Goal: Submit feedback/report problem: Leave review/rating

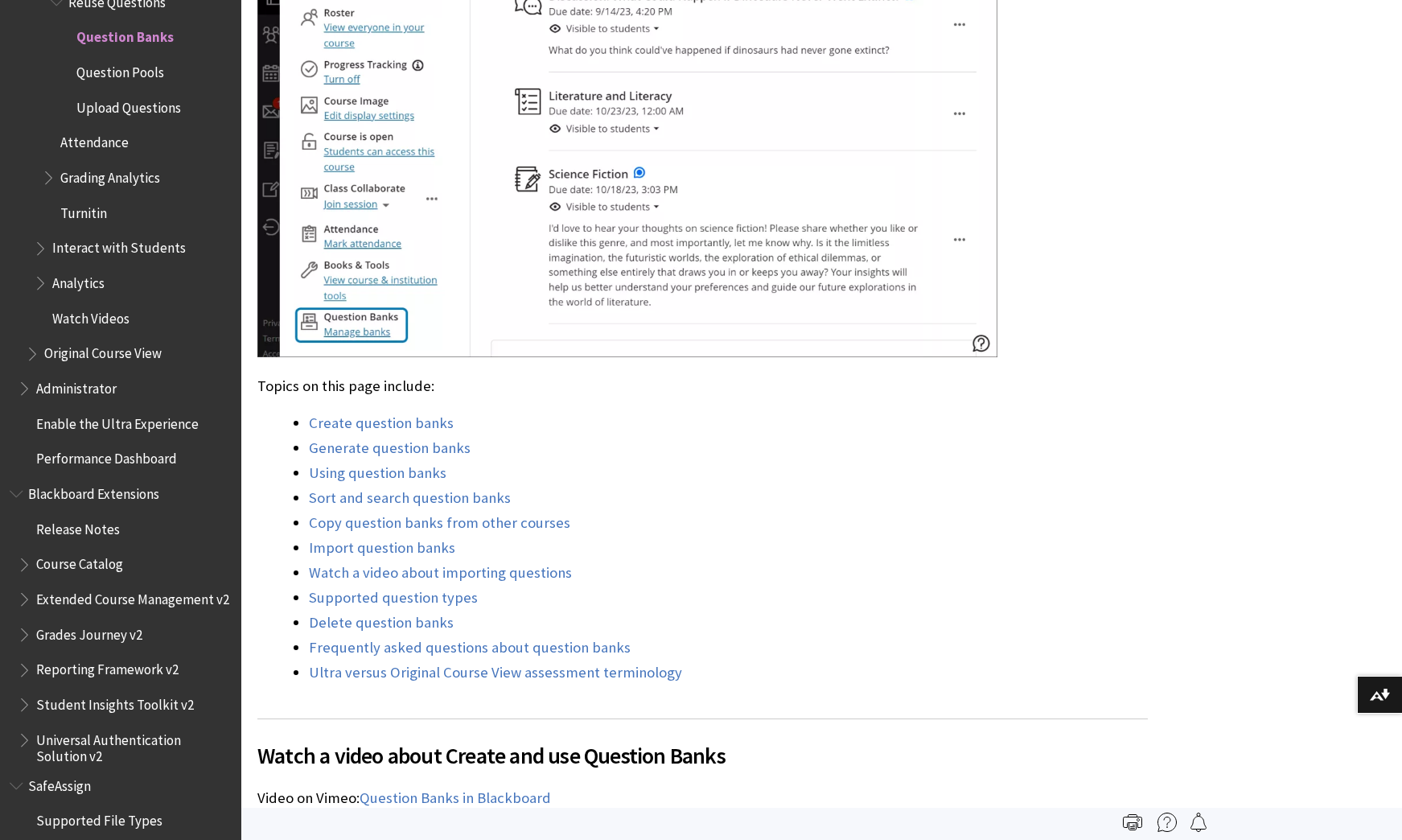
scroll to position [1045, 0]
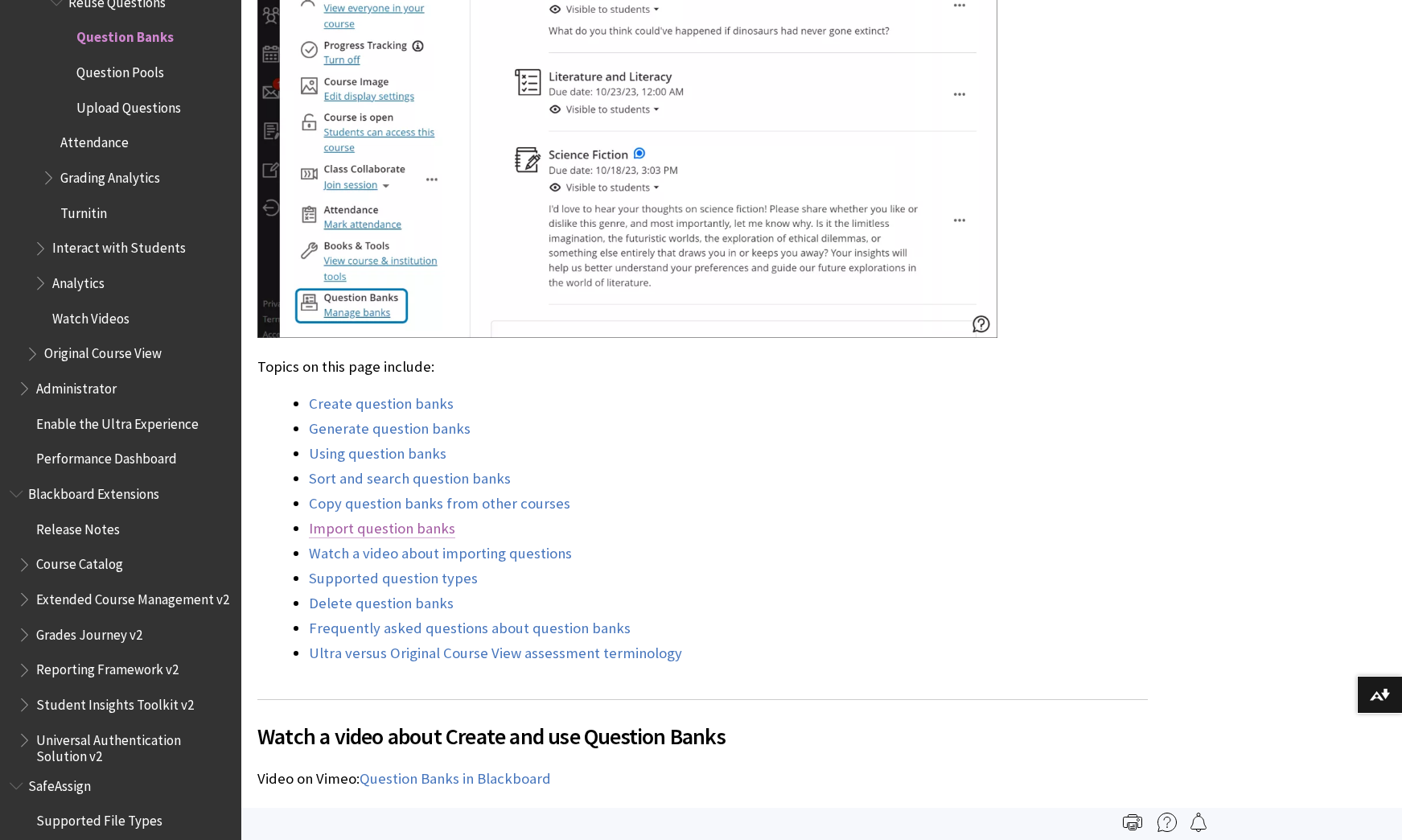
click at [401, 518] on link "Import question banks" at bounding box center [382, 528] width 146 height 19
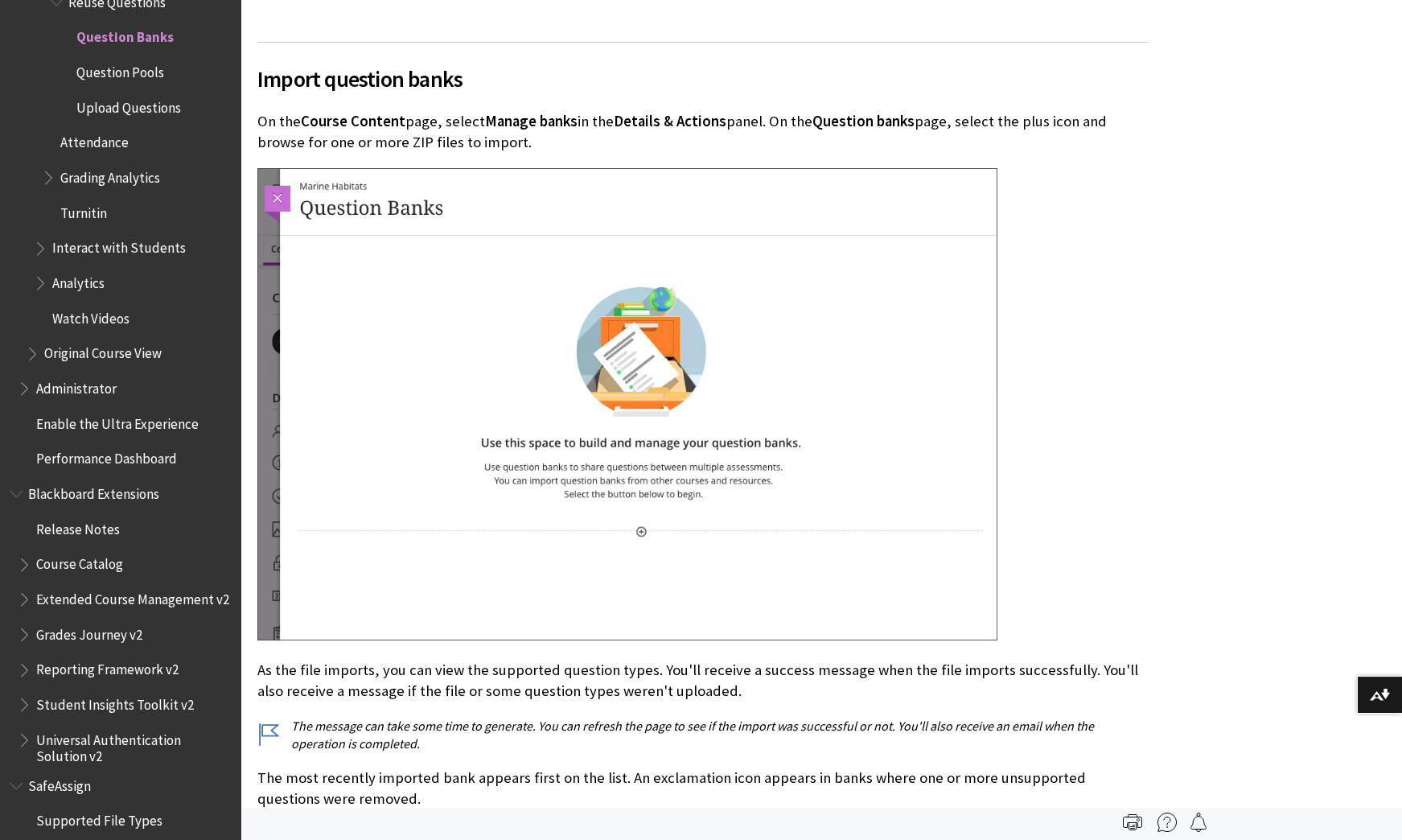
click at [622, 353] on img at bounding box center [626, 404] width 739 height 473
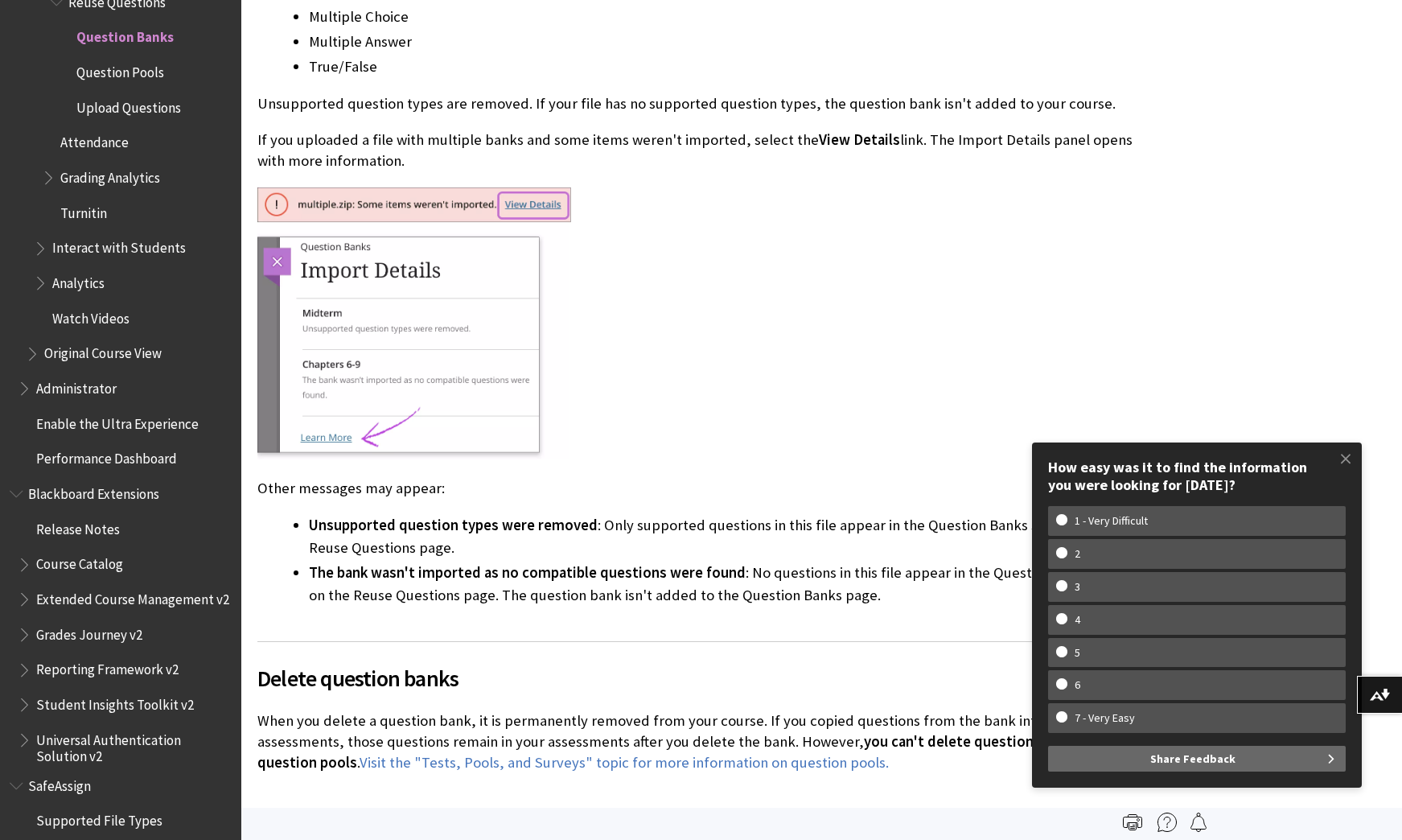
scroll to position [11299, 0]
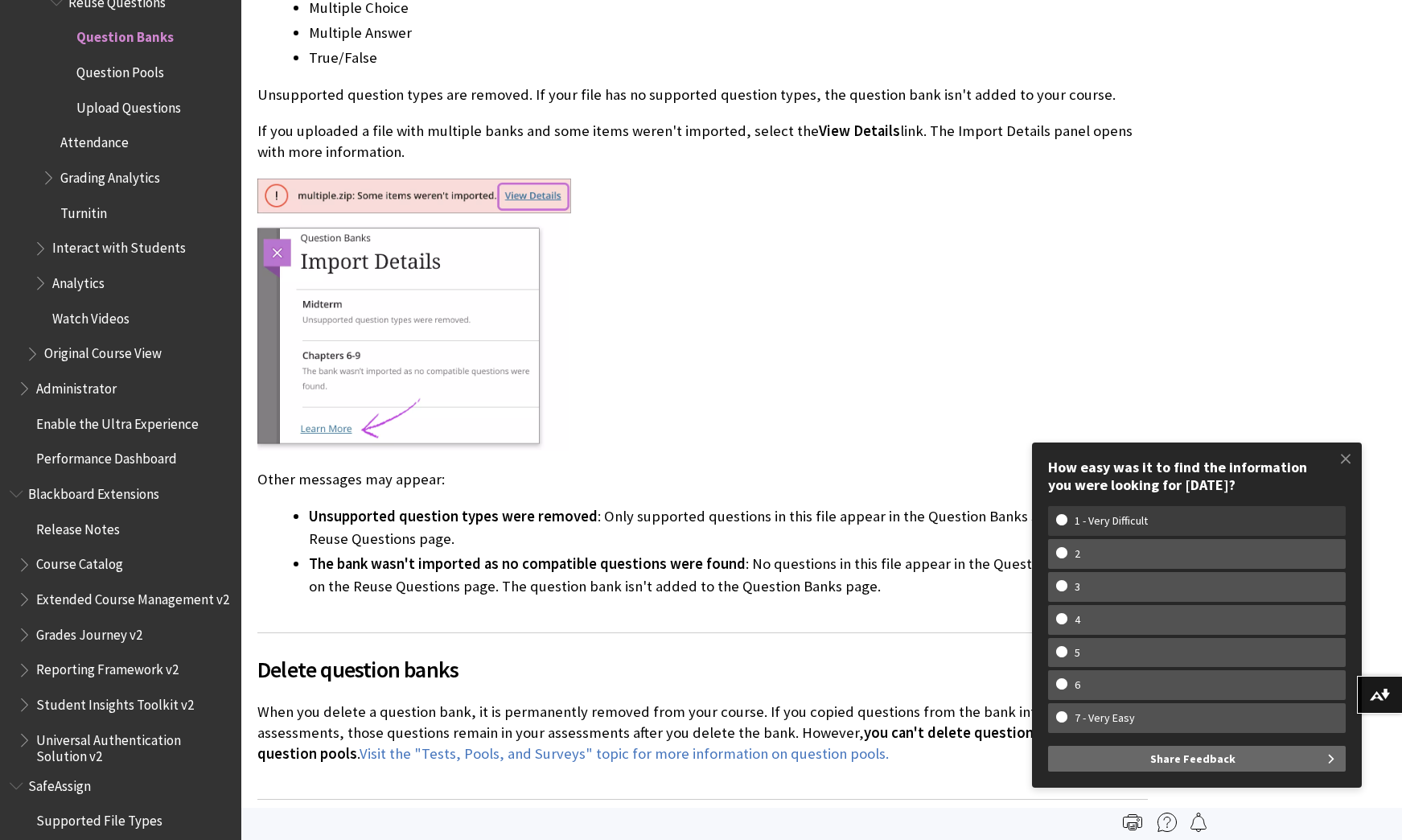
click at [1120, 524] on w-span "1 - Very Difficult" at bounding box center [1111, 520] width 110 height 13
click at [1066, 524] on input "1 - Very Difficult" at bounding box center [1060, 518] width 10 height 10
radio input "true"
click at [1266, 758] on button "Share Feedback" at bounding box center [1196, 757] width 297 height 26
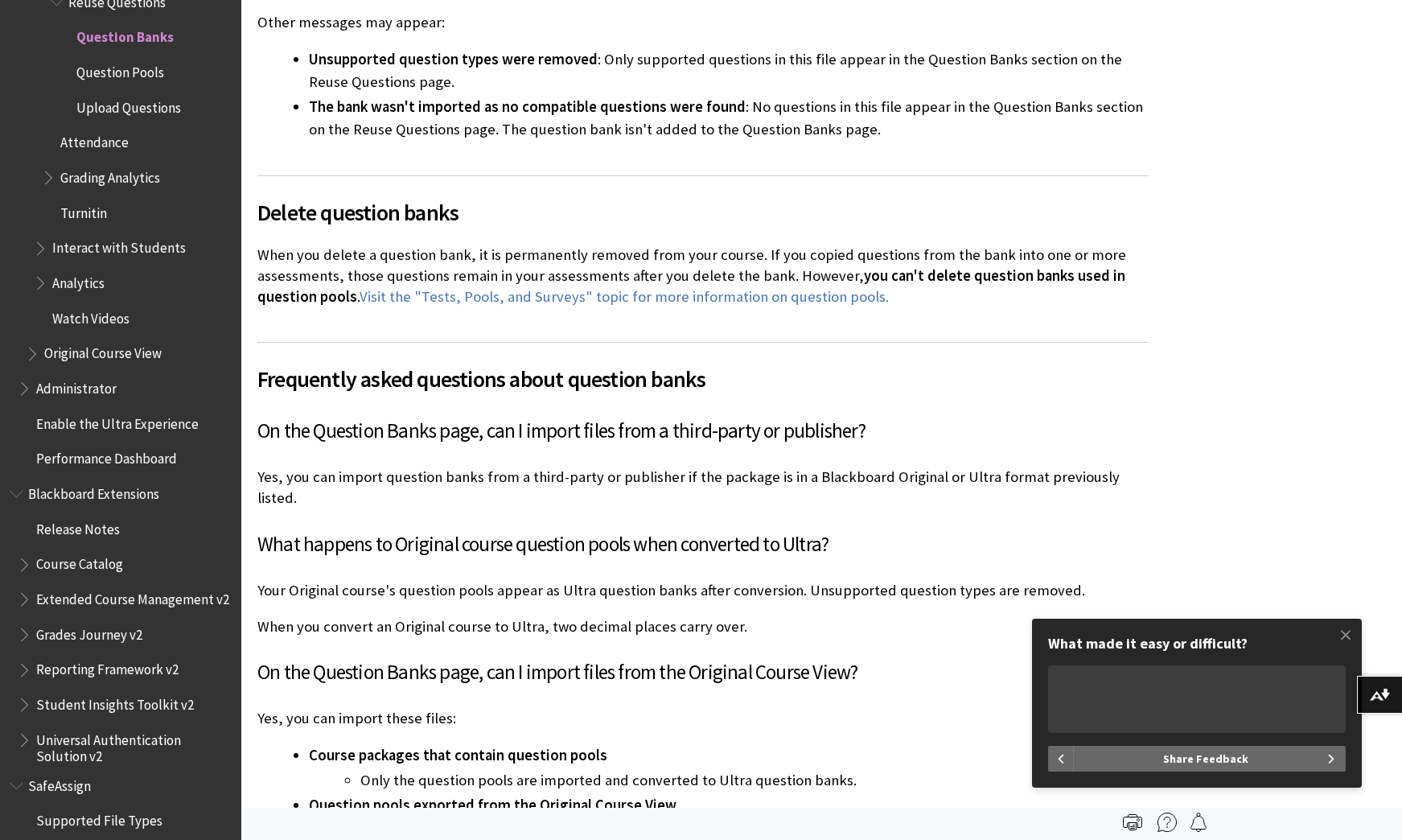
scroll to position [11862, 0]
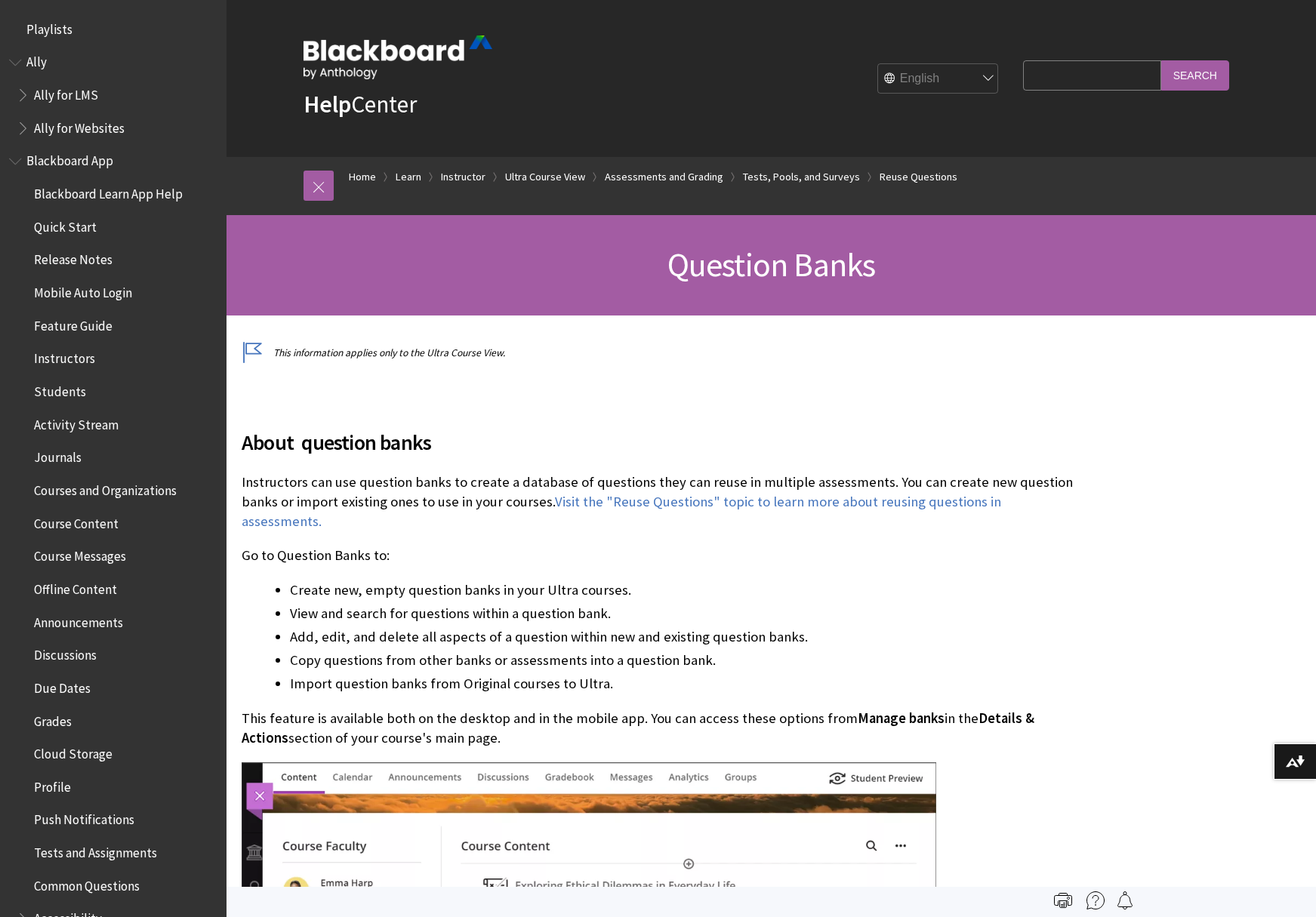
scroll to position [2532, 0]
